Goal: Navigation & Orientation: Find specific page/section

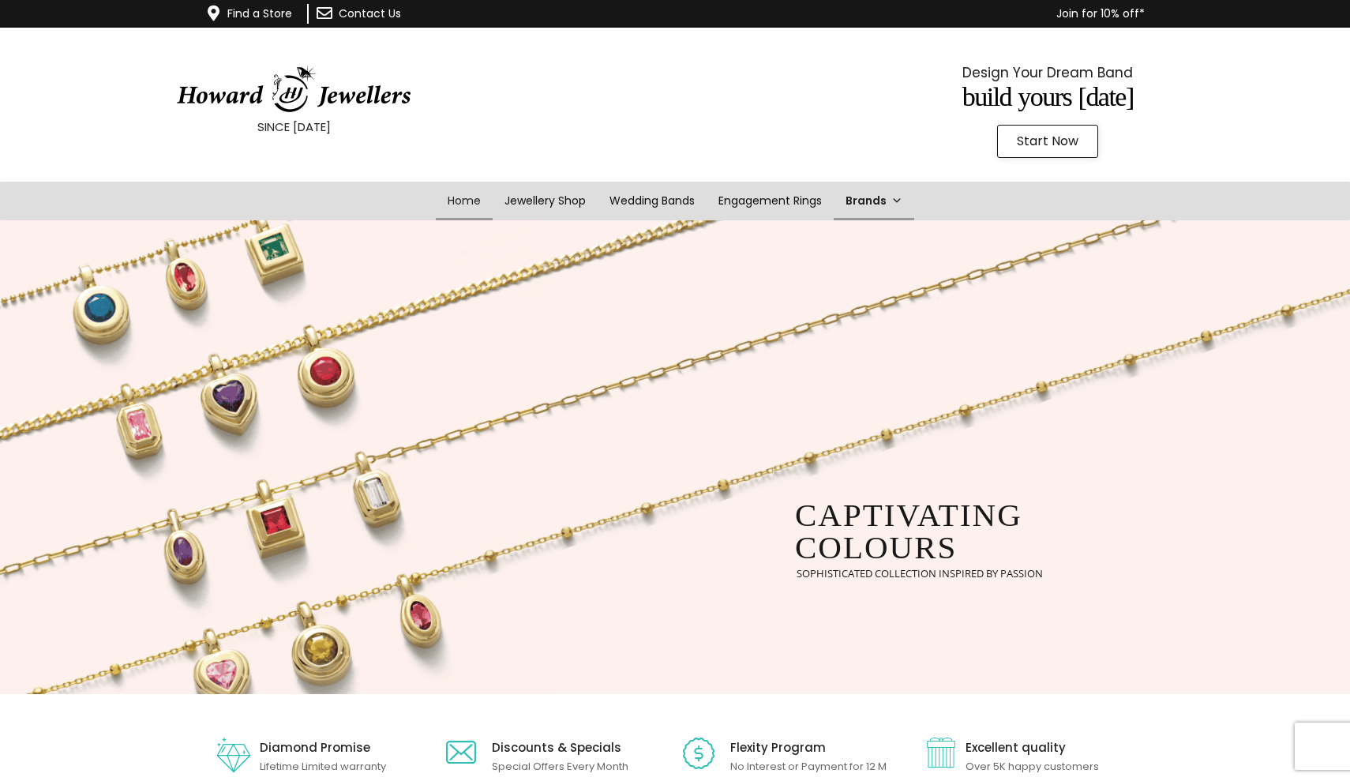
click at [847, 198] on link "Brands" at bounding box center [874, 201] width 81 height 39
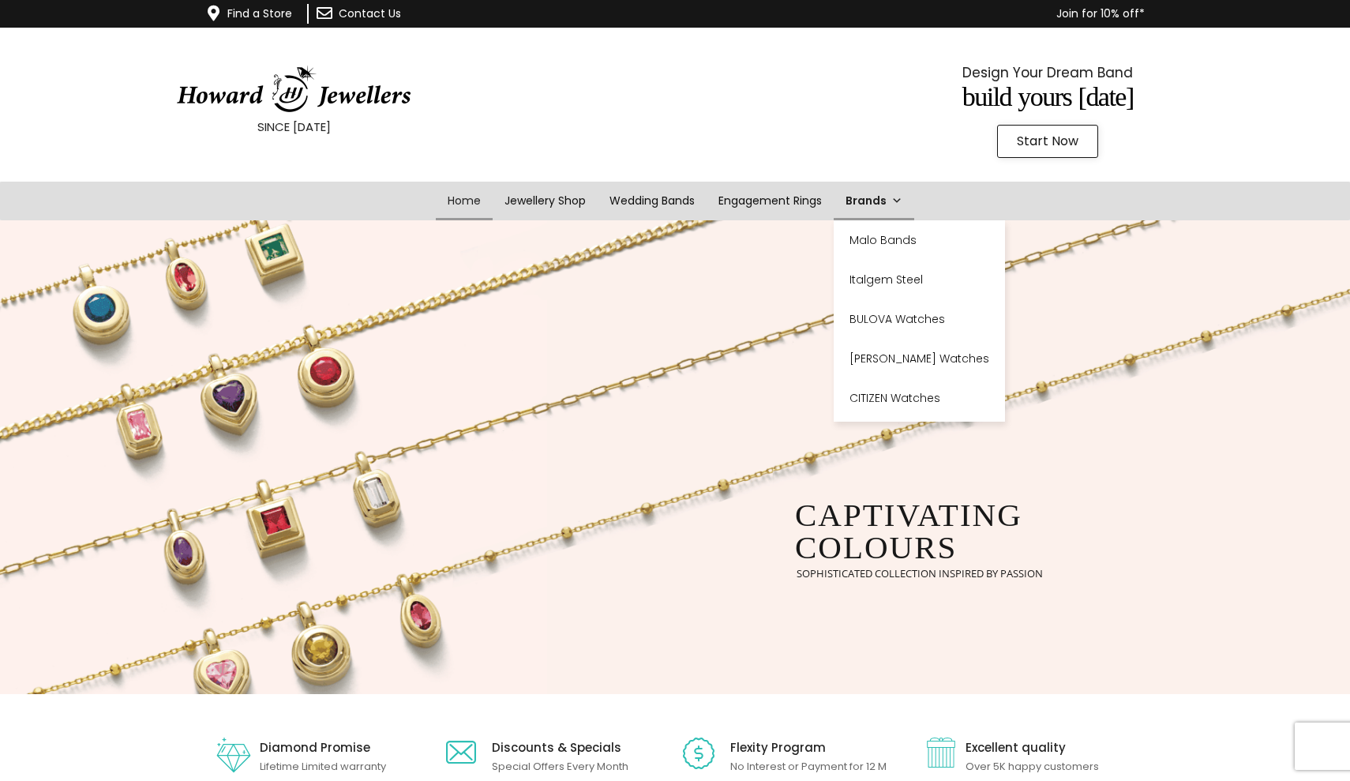
click at [874, 208] on link "Brands" at bounding box center [874, 201] width 81 height 39
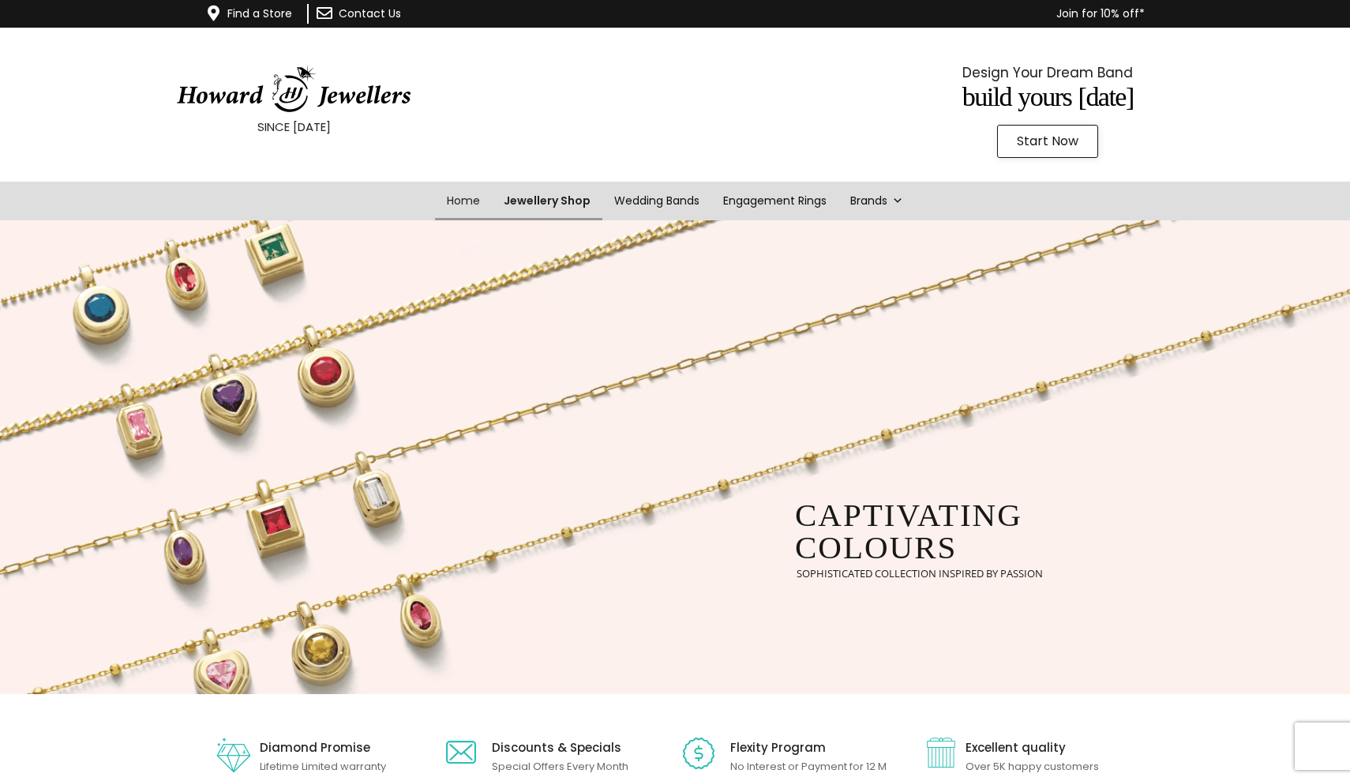
click at [564, 197] on link "Jewellery Shop" at bounding box center [547, 201] width 111 height 39
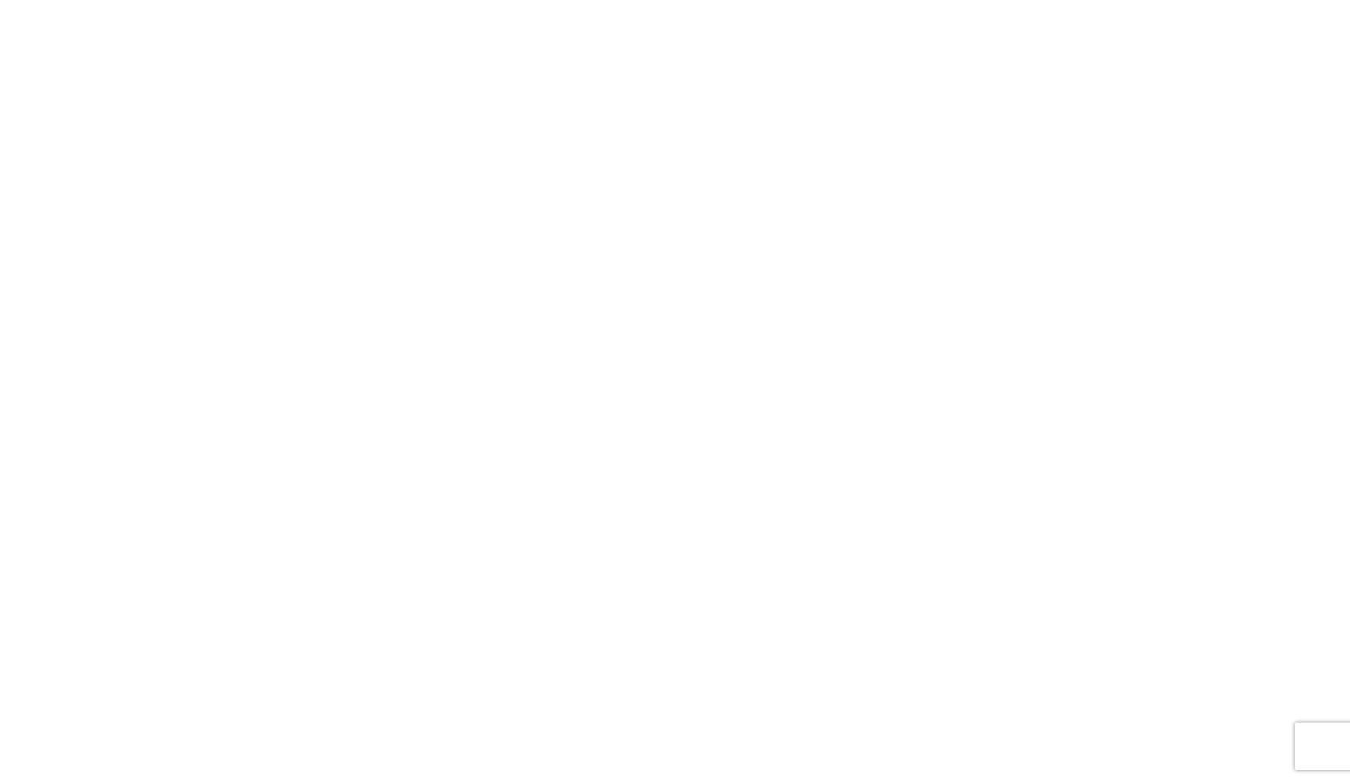
scroll to position [2335, 0]
